Goal: Task Accomplishment & Management: Manage account settings

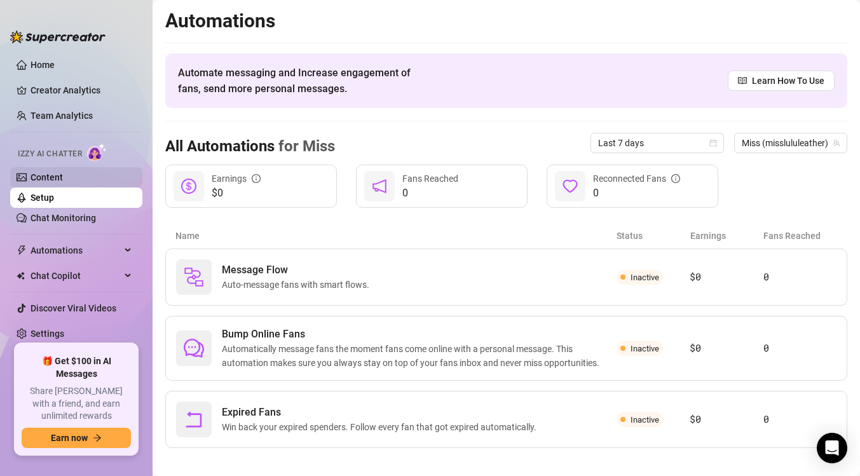
click at [51, 181] on link "Content" at bounding box center [47, 177] width 32 height 10
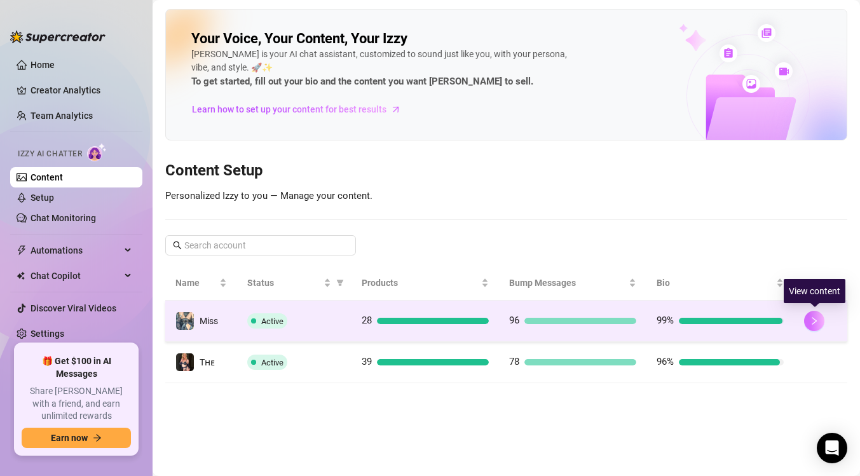
click at [818, 323] on icon "right" at bounding box center [814, 321] width 9 height 9
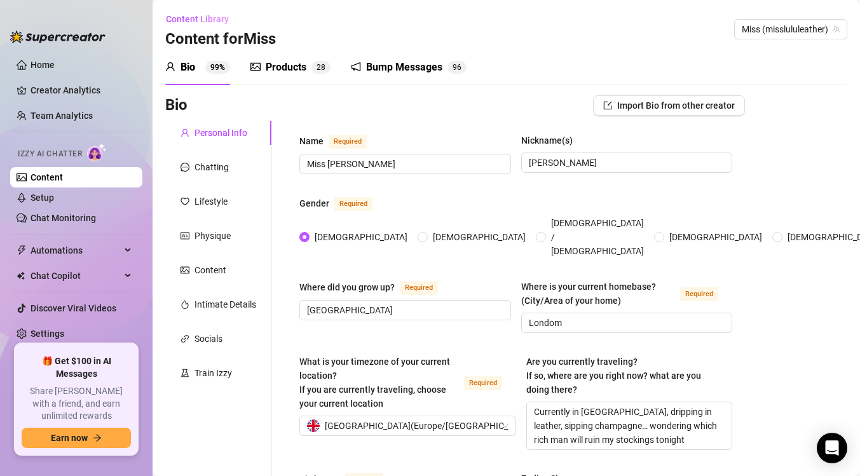
click at [278, 63] on div "Products" at bounding box center [286, 67] width 41 height 15
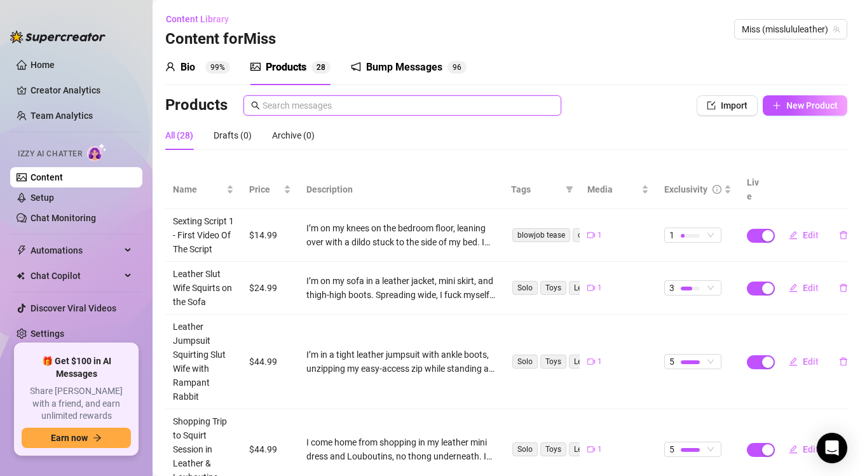
click at [282, 107] on input "text" at bounding box center [408, 106] width 291 height 14
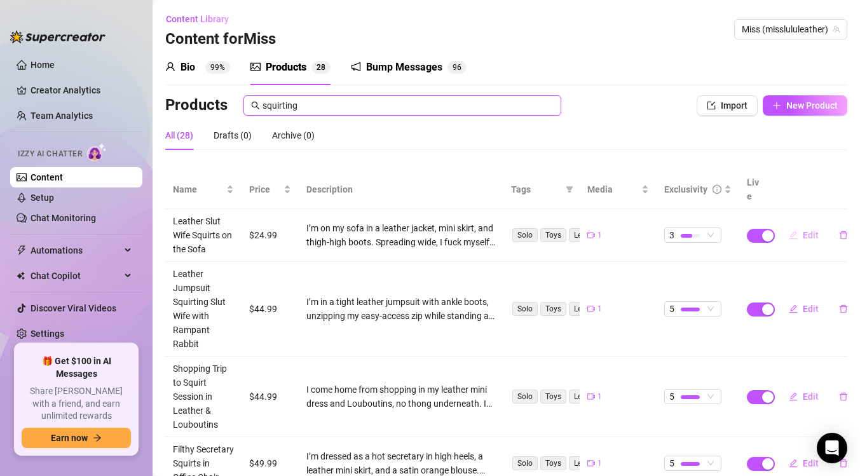
type input "squirting"
click at [809, 230] on span "Edit" at bounding box center [811, 235] width 16 height 10
type textarea "On my sofa in a leather jacket, mini skirt & thigh-high boots… spreading wide a…"
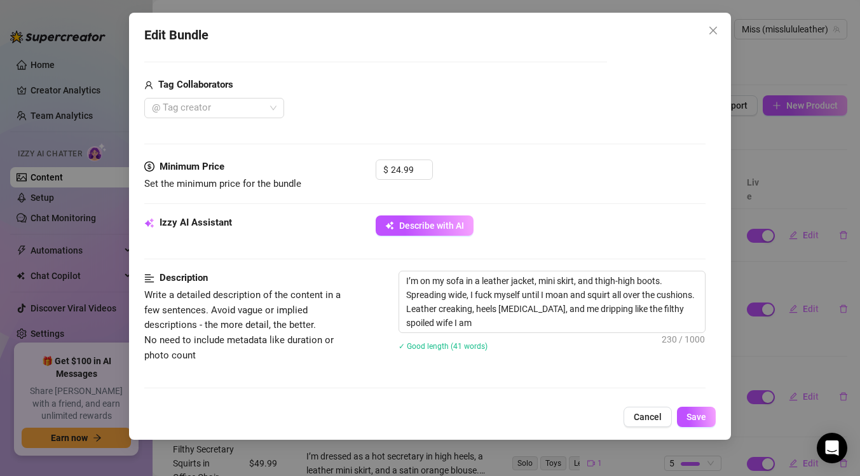
scroll to position [303, 0]
click at [399, 162] on input "24.99" at bounding box center [411, 168] width 41 height 19
type input "29.99"
click at [690, 415] on span "Save" at bounding box center [697, 417] width 20 height 10
